Goal: Information Seeking & Learning: Learn about a topic

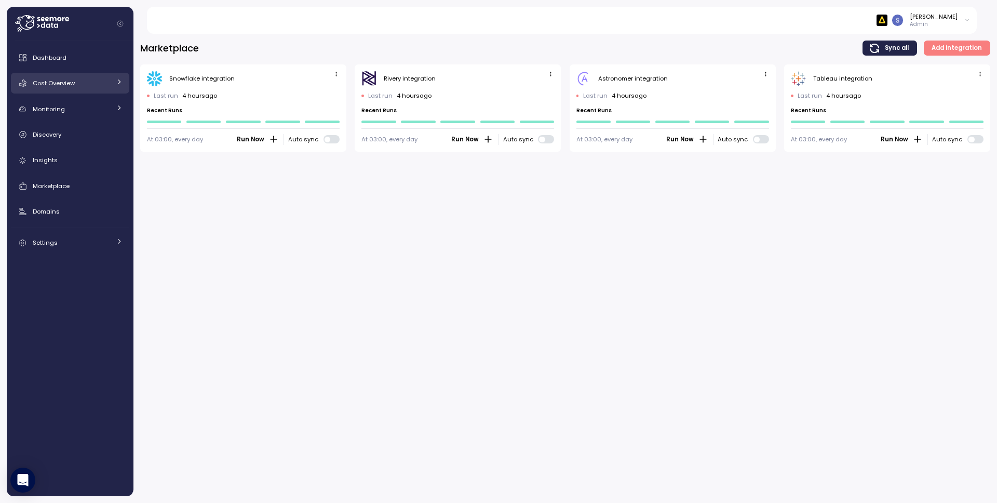
click at [98, 81] on div "Cost Overview" at bounding box center [72, 83] width 78 height 10
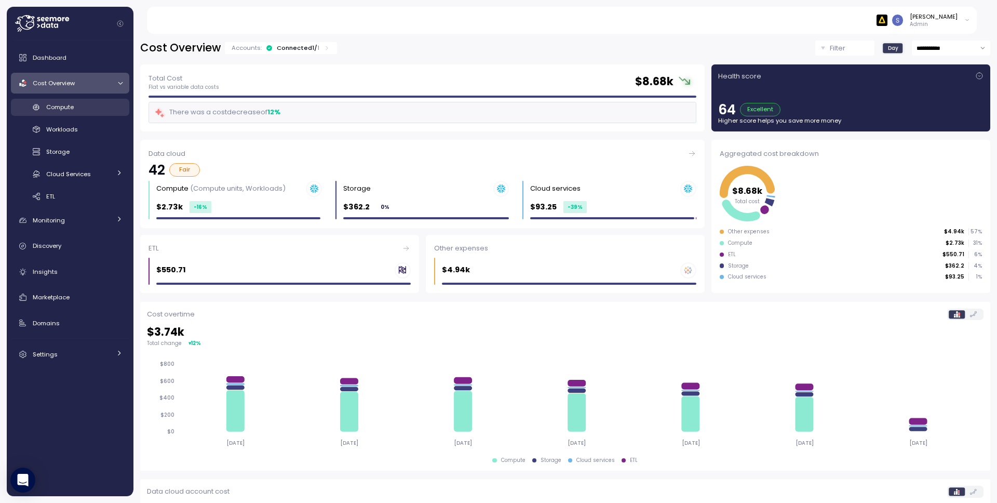
click at [79, 109] on div "Compute" at bounding box center [84, 107] width 76 height 10
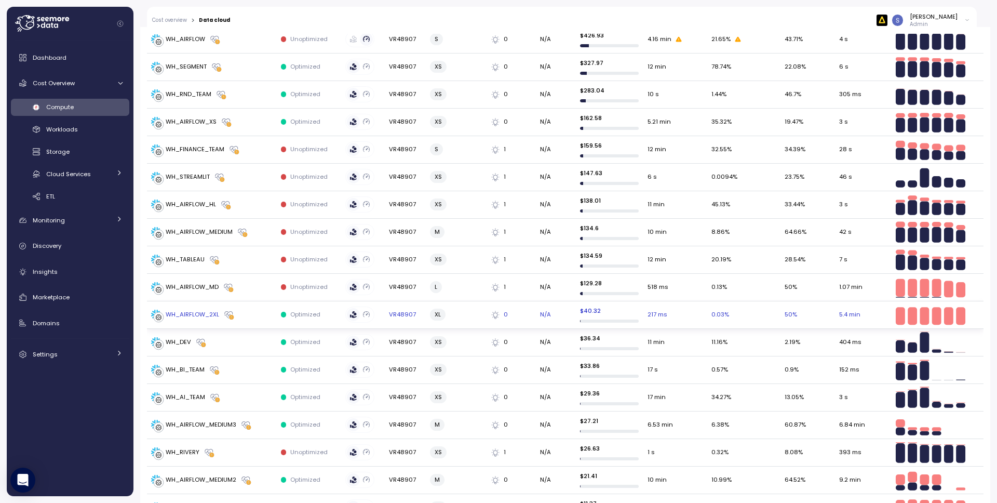
scroll to position [413, 0]
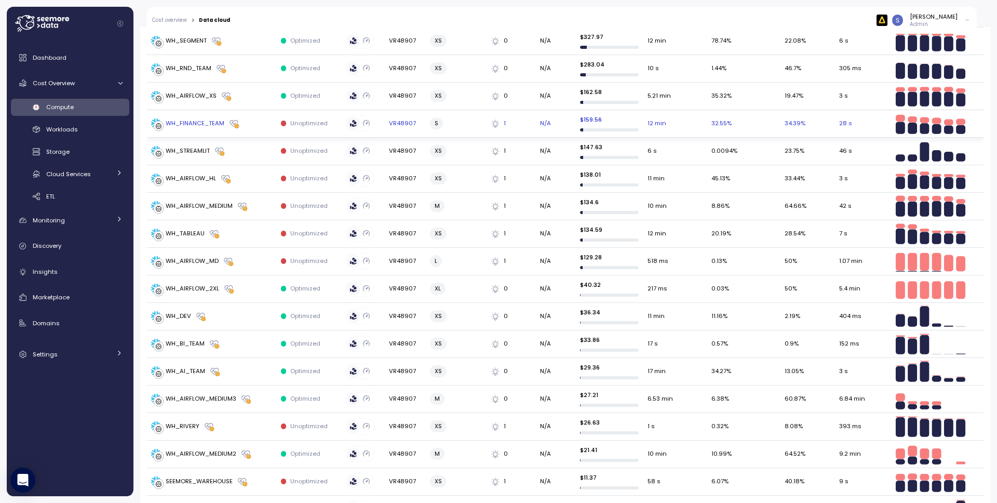
click at [207, 125] on div "WH_FINANCE_TEAM" at bounding box center [195, 123] width 59 height 9
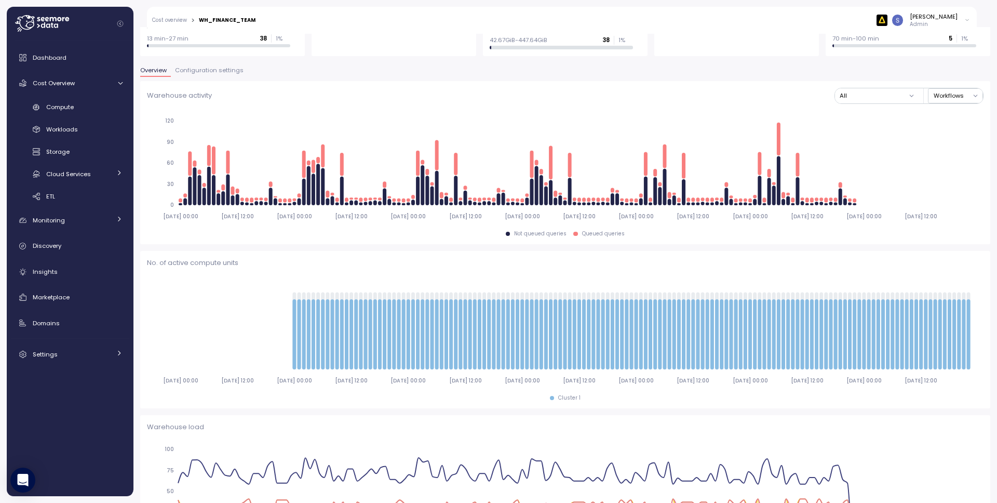
scroll to position [1, 0]
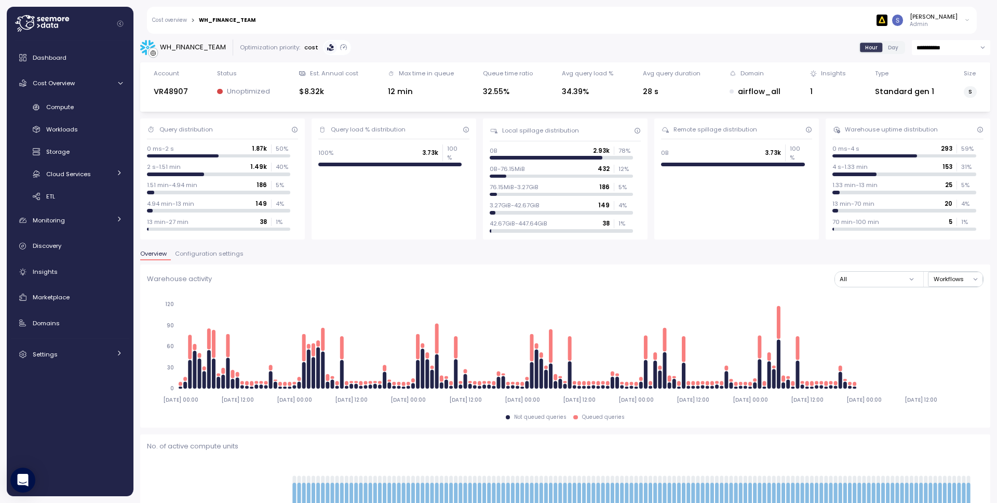
click at [208, 252] on span "Configuration settings" at bounding box center [209, 254] width 69 height 6
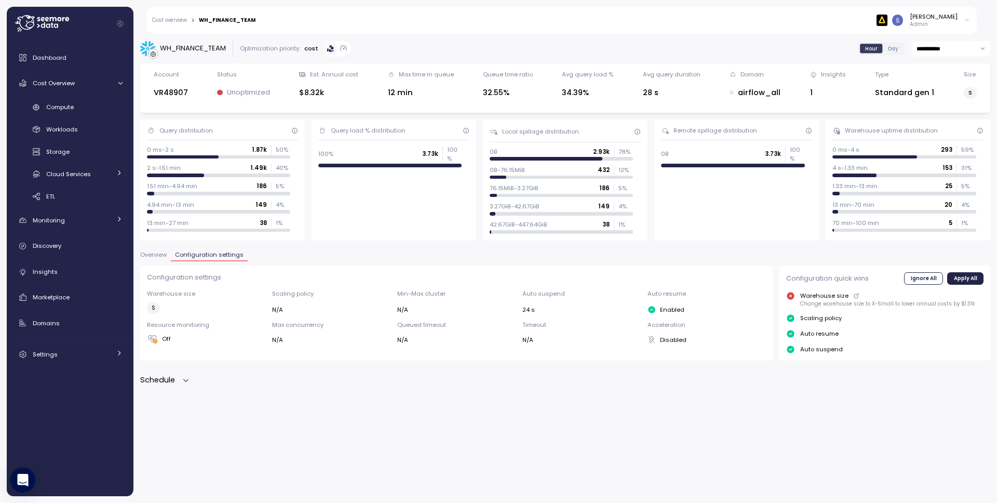
click at [183, 382] on icon "button" at bounding box center [186, 380] width 8 height 8
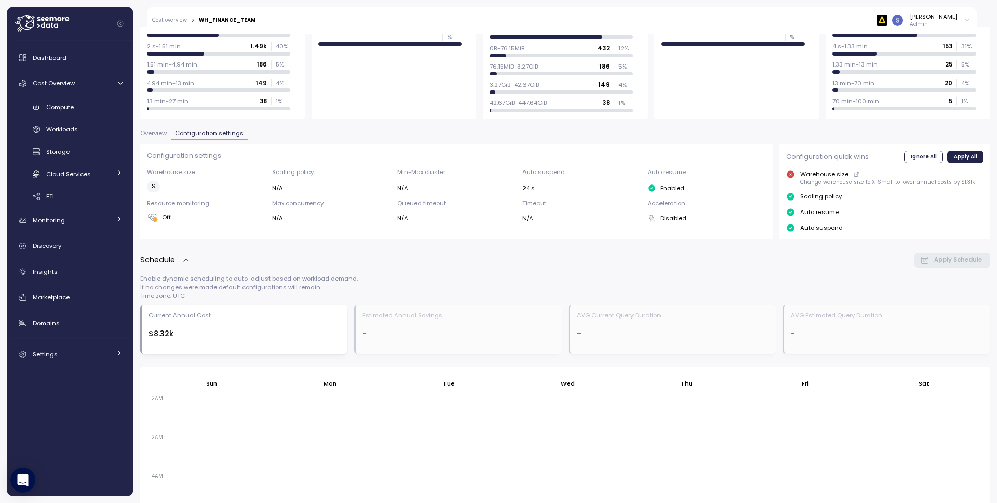
scroll to position [444, 0]
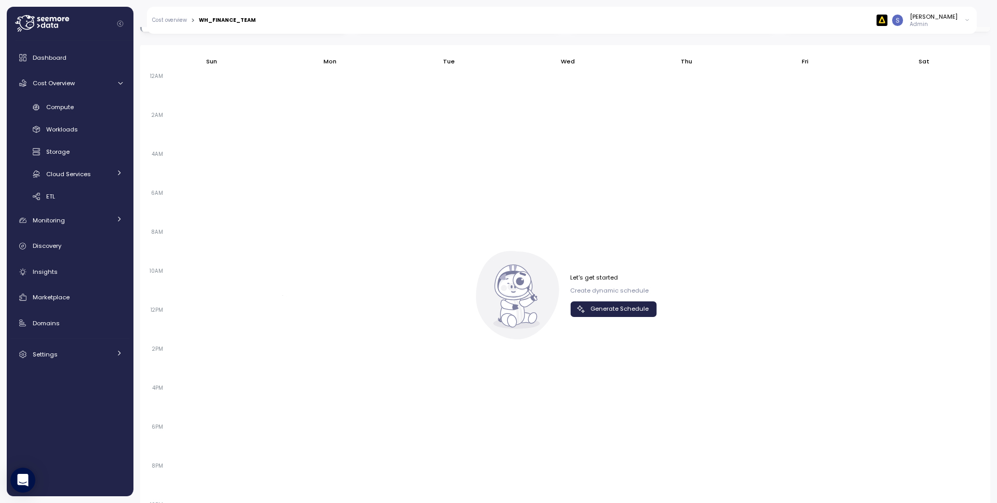
click at [623, 306] on span "Generate Schedule" at bounding box center [620, 309] width 58 height 14
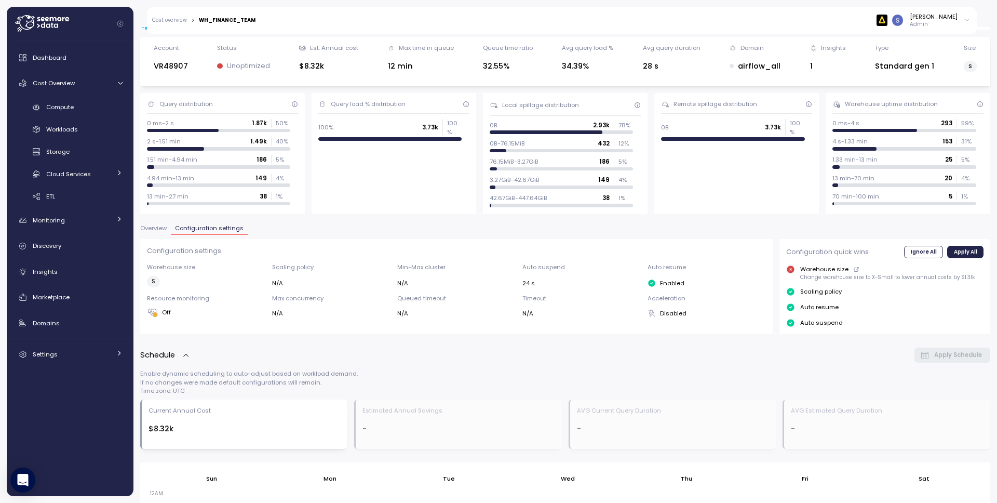
scroll to position [0, 0]
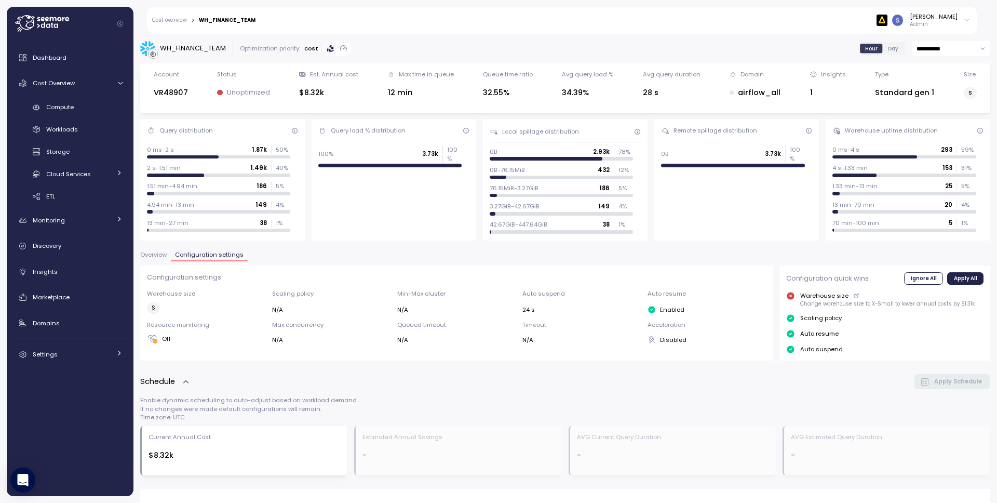
click at [203, 47] on div "WH_FINANCE_TEAM" at bounding box center [193, 48] width 66 height 10
copy div "WH_FINANCE_TEAM"
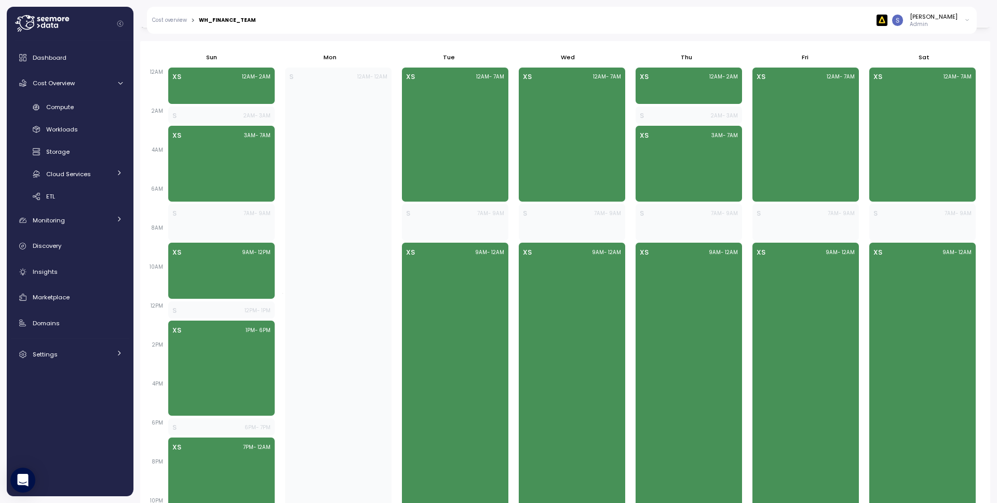
scroll to position [492, 0]
